Goal: Find specific page/section: Find specific page/section

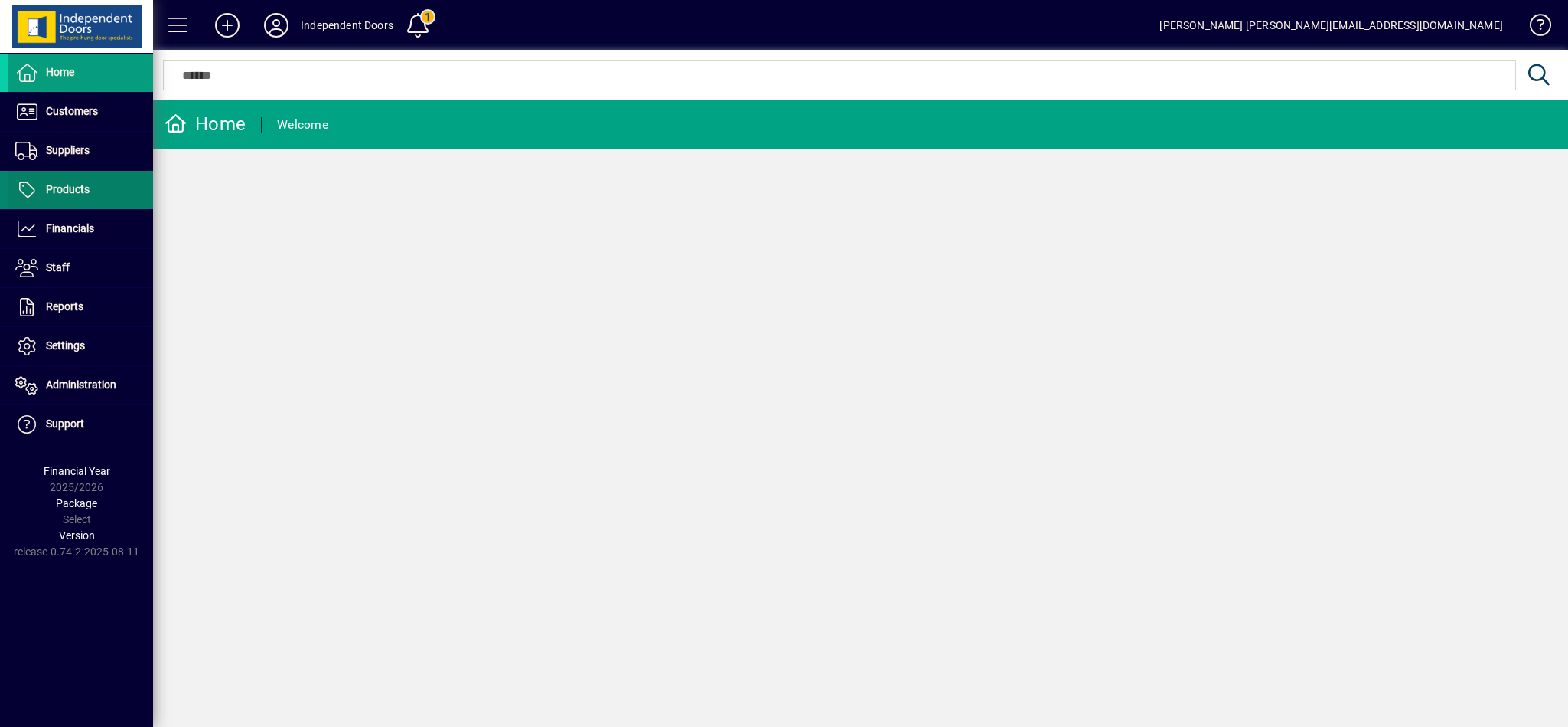
click at [62, 187] on span "Products" at bounding box center [68, 189] width 44 height 12
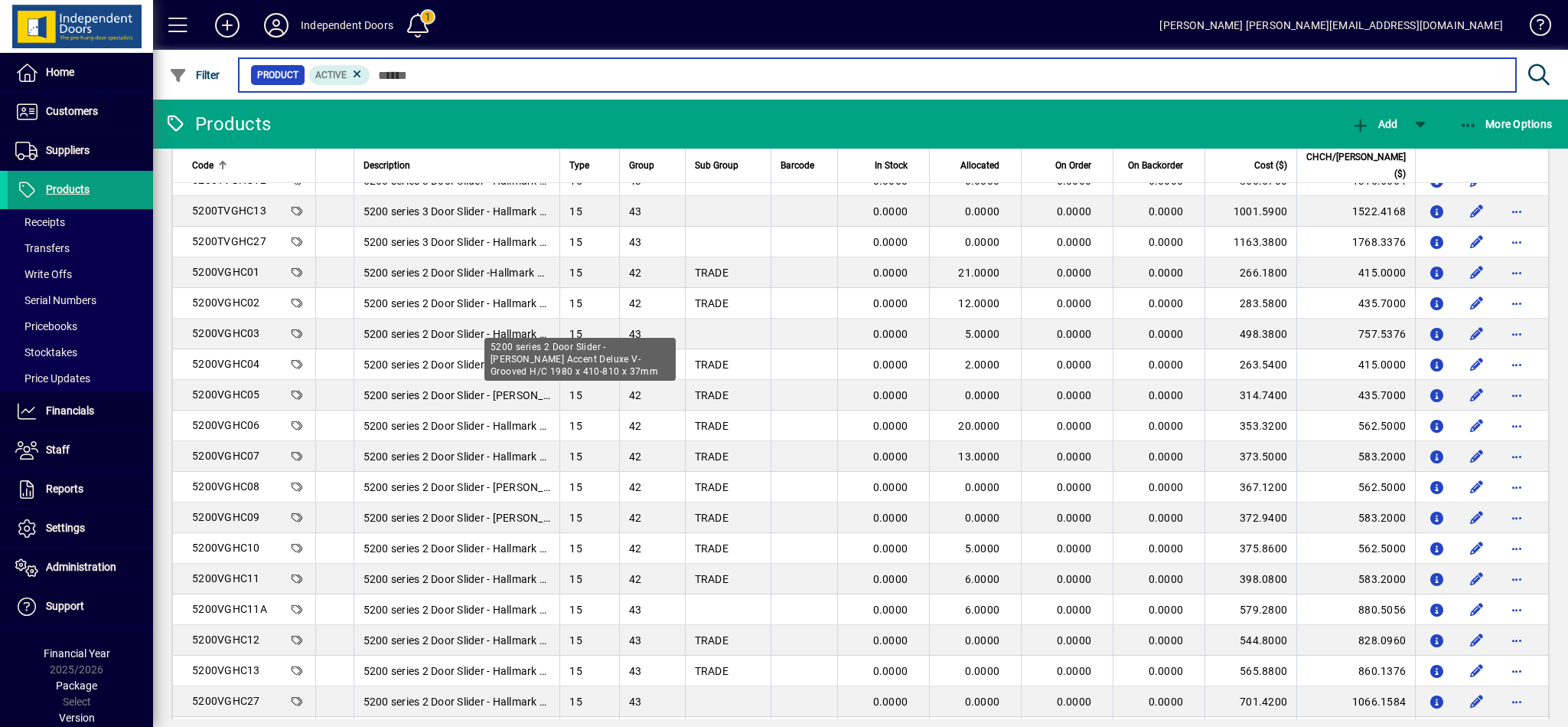
scroll to position [2607, 0]
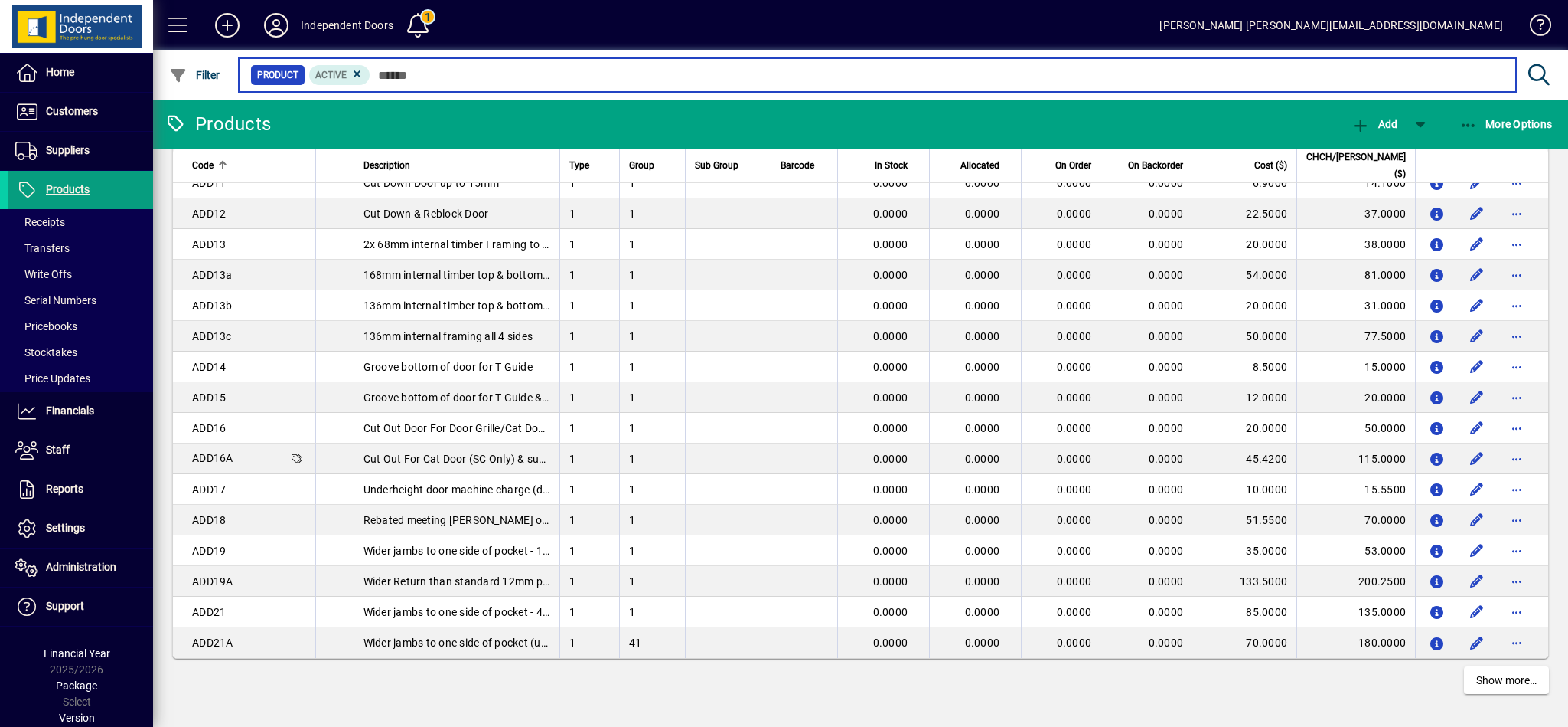
click at [411, 82] on input "text" at bounding box center [937, 74] width 1134 height 21
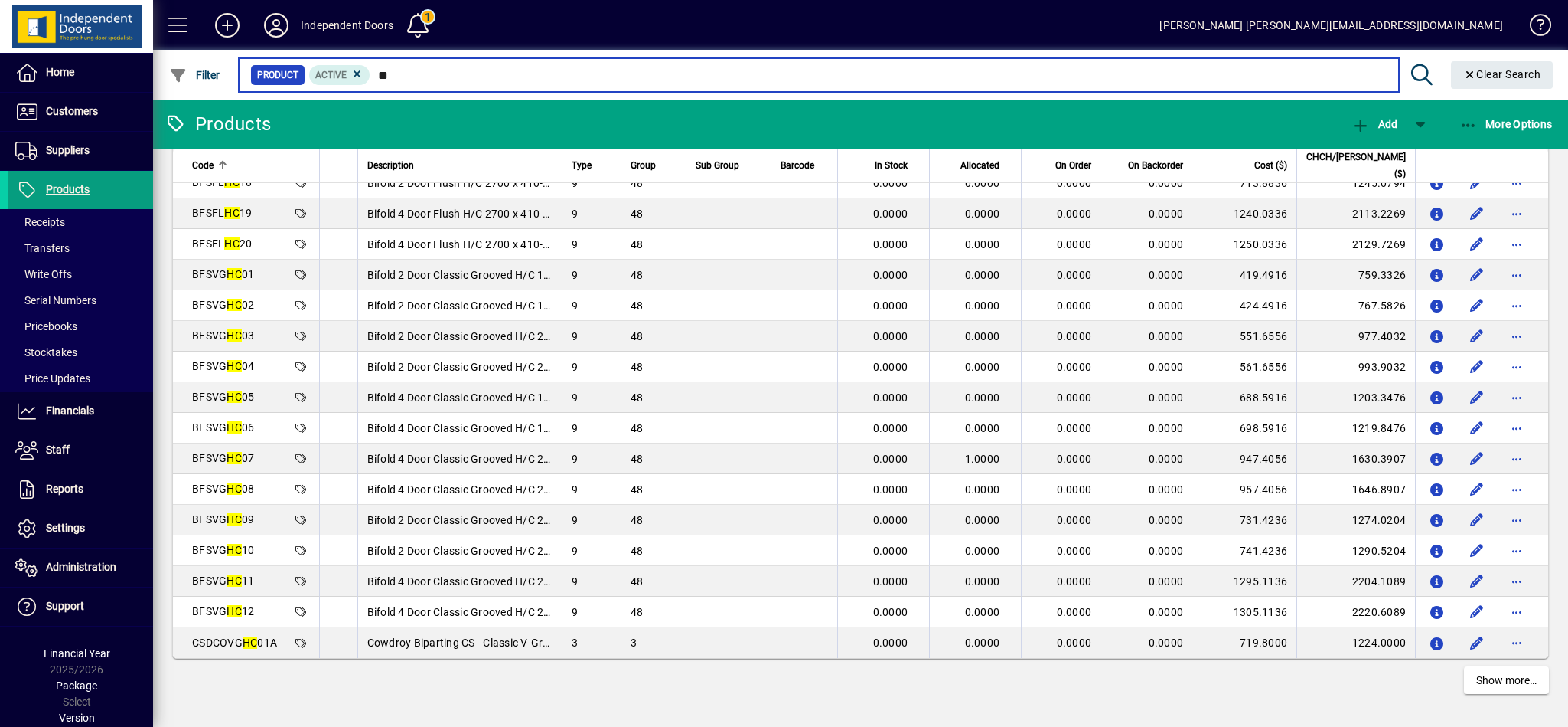
type input "*"
